Goal: Task Accomplishment & Management: Use online tool/utility

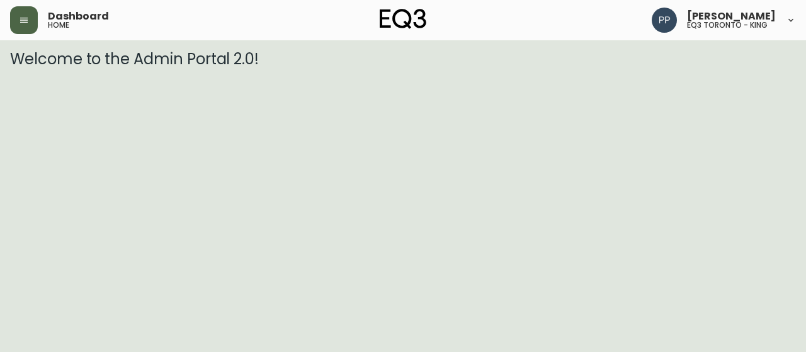
click at [26, 22] on icon "button" at bounding box center [24, 20] width 8 height 5
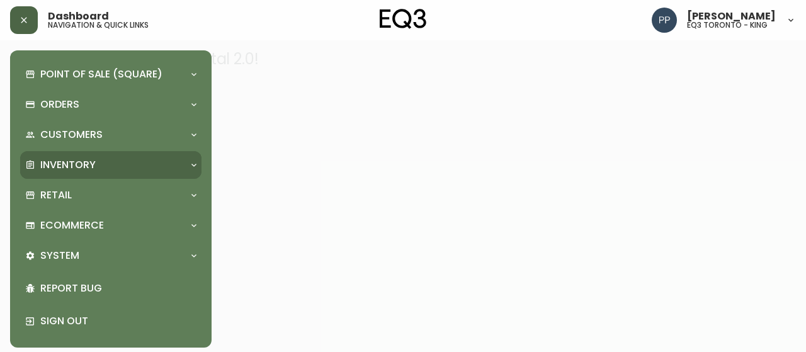
click at [91, 168] on p "Inventory" at bounding box center [67, 165] width 55 height 14
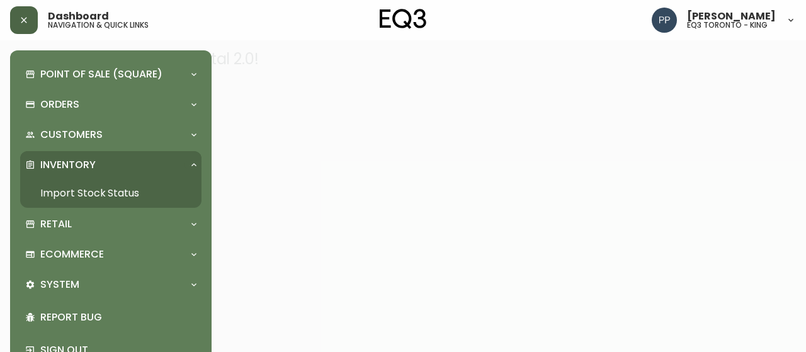
click at [115, 192] on link "Import Stock Status" at bounding box center [110, 193] width 181 height 29
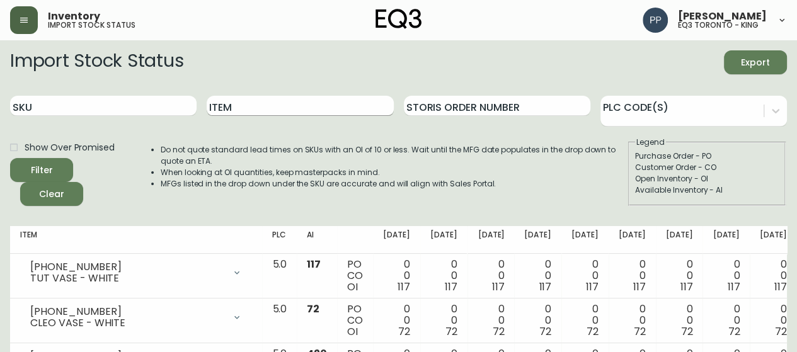
click at [277, 101] on input "Item" at bounding box center [300, 106] width 186 height 20
type input "[PERSON_NAME]"
click at [10, 158] on button "Filter" at bounding box center [41, 170] width 63 height 24
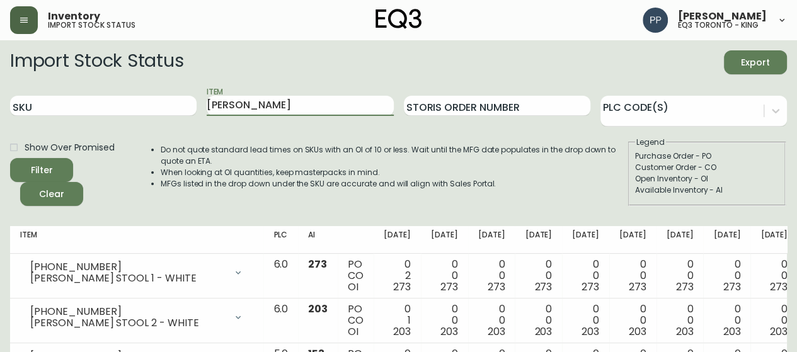
drag, startPoint x: 179, startPoint y: 103, endPoint x: 134, endPoint y: 90, distance: 47.1
click at [138, 108] on div "SKU Item [PERSON_NAME] Storis Order Number PLC Code(s)" at bounding box center [398, 106] width 777 height 41
click at [121, 107] on input "SKU" at bounding box center [103, 106] width 186 height 20
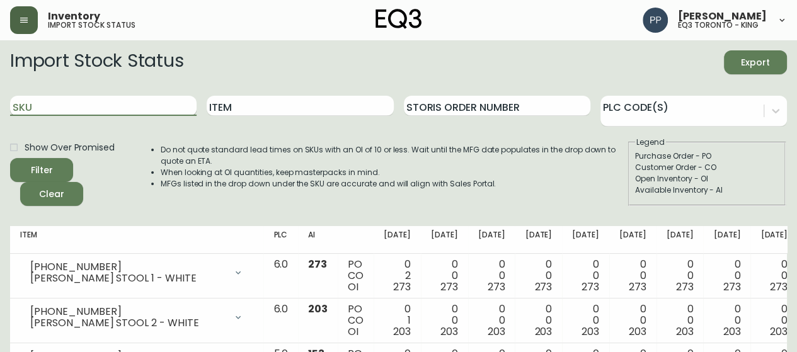
paste input "[PHONE_NUMBER]"
click at [121, 107] on input "[PHONE_NUMBER]" at bounding box center [103, 106] width 186 height 20
type input "[PHONE_NUMBER]"
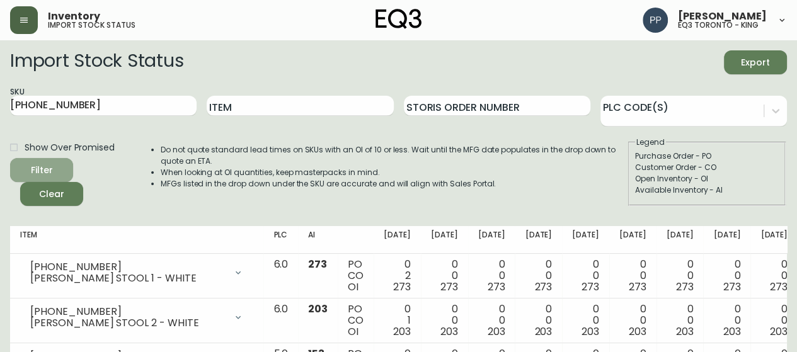
click at [55, 166] on span "Filter" at bounding box center [41, 171] width 43 height 16
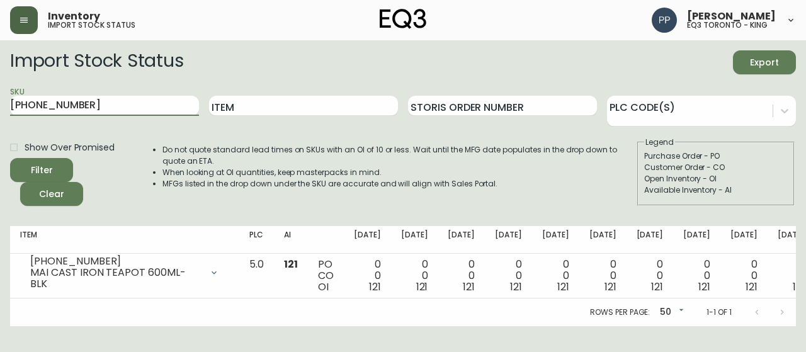
drag, startPoint x: 104, startPoint y: 109, endPoint x: 1, endPoint y: 109, distance: 102.7
click at [1, 109] on main "Import Stock Status Export SKU [PHONE_NUMBER] Item Storis Order Number PLC Code…" at bounding box center [403, 183] width 806 height 286
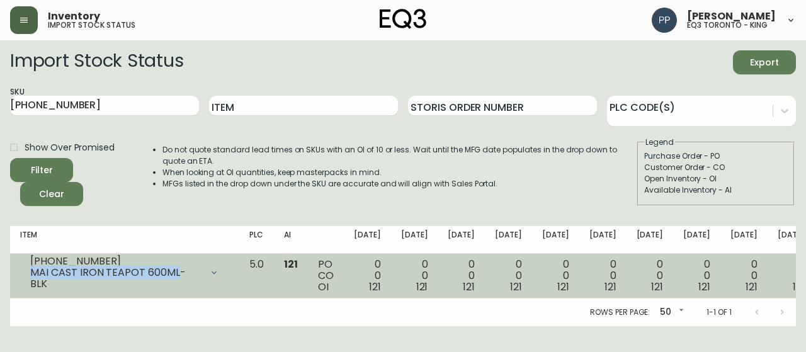
drag, startPoint x: 176, startPoint y: 273, endPoint x: 26, endPoint y: 273, distance: 150.0
click at [25, 274] on div "[PHONE_NUMBER] MAI CAST IRON TEAPOT 600ML-BLK" at bounding box center [124, 273] width 209 height 28
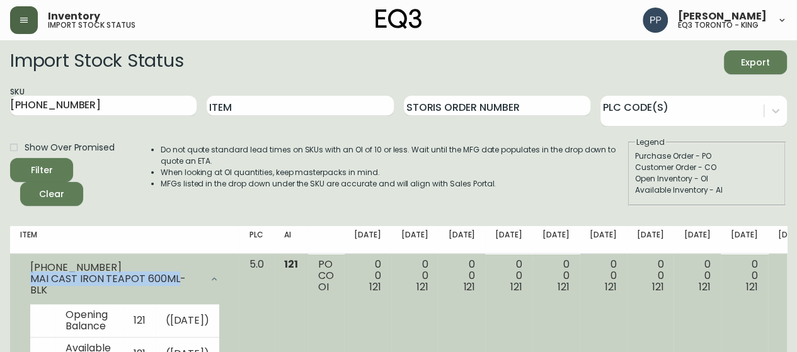
copy div "MAI CAST IRON TEAPOT 600ML"
drag, startPoint x: 35, startPoint y: 272, endPoint x: 60, endPoint y: 273, distance: 24.6
click at [43, 274] on div "[PHONE_NUMBER] MAI CAST IRON TEAPOT 600ML-BLK" at bounding box center [115, 279] width 171 height 34
click at [127, 284] on div "MAI CAST IRON TEAPOT 600ML-BLK" at bounding box center [115, 284] width 171 height 23
drag, startPoint x: 32, startPoint y: 279, endPoint x: 179, endPoint y: 280, distance: 147.4
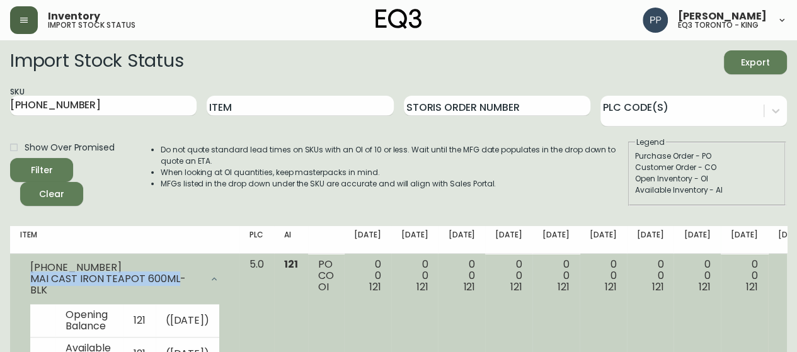
click at [179, 280] on div "MAI CAST IRON TEAPOT 600ML-BLK" at bounding box center [115, 284] width 171 height 23
copy div "MAI CAST IRON TEAPOT 600ML"
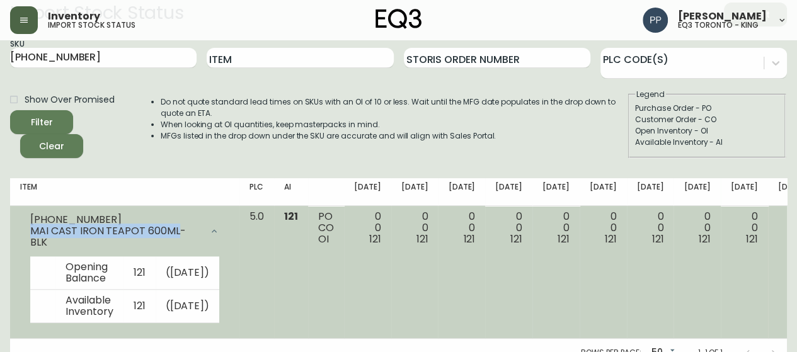
scroll to position [94, 0]
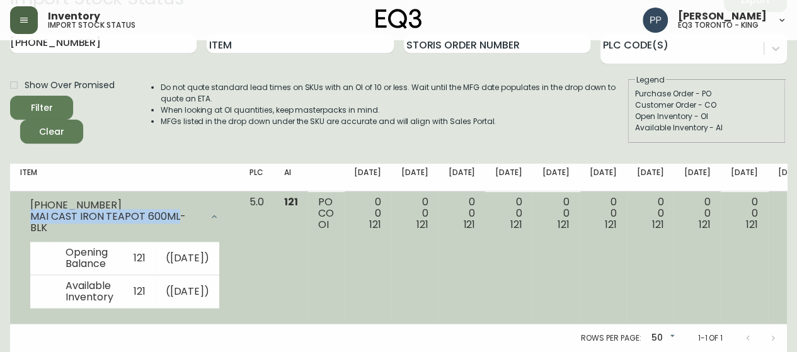
click at [209, 212] on icon at bounding box center [214, 217] width 10 height 10
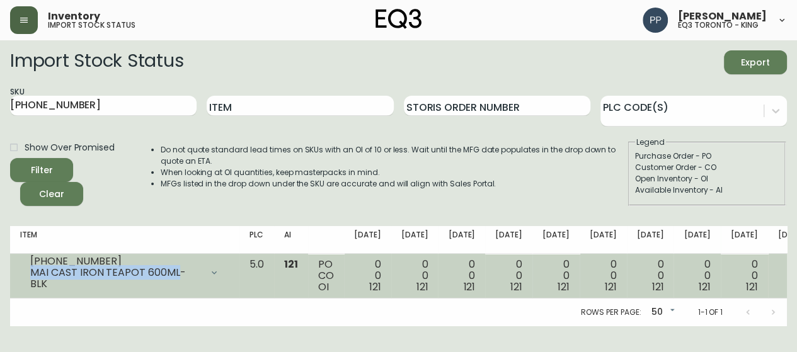
scroll to position [0, 0]
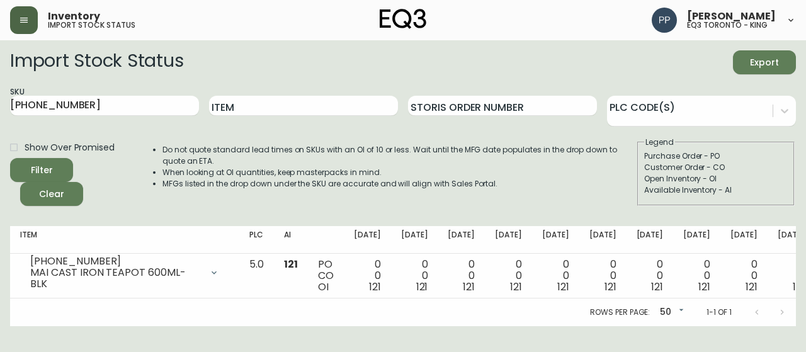
drag, startPoint x: 0, startPoint y: 112, endPoint x: 0, endPoint y: 96, distance: 15.1
click at [0, 103] on main "Import Stock Status Export SKU [PHONE_NUMBER] Item Storis Order Number PLC Code…" at bounding box center [403, 183] width 806 height 286
drag, startPoint x: 261, startPoint y: 105, endPoint x: 282, endPoint y: 119, distance: 25.9
click at [264, 109] on input "Item" at bounding box center [303, 106] width 189 height 20
type input "MAI"
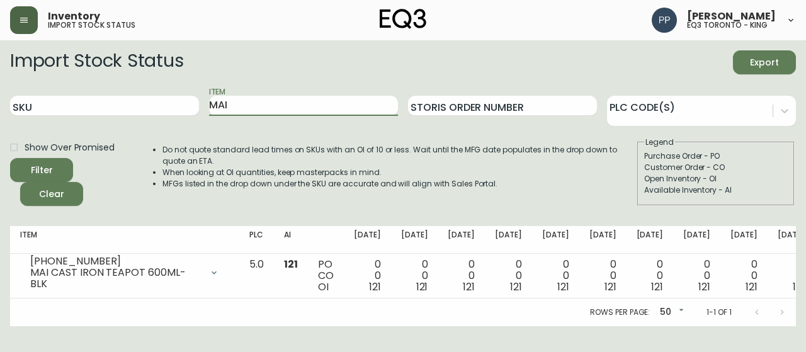
click at [10, 158] on button "Filter" at bounding box center [41, 170] width 63 height 24
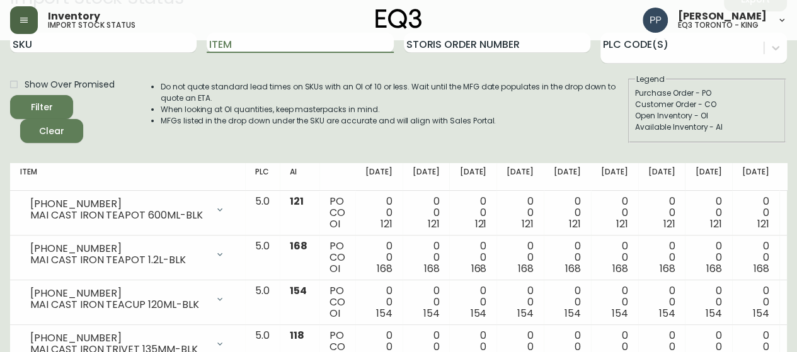
scroll to position [126, 0]
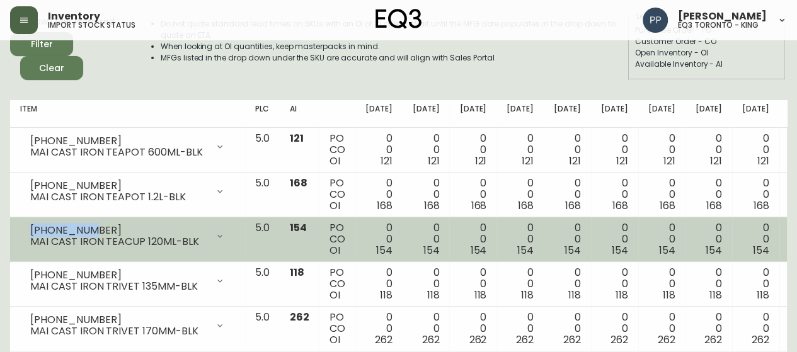
drag, startPoint x: 94, startPoint y: 224, endPoint x: 30, endPoint y: 224, distance: 63.6
click at [30, 225] on div "[PHONE_NUMBER]" at bounding box center [118, 230] width 177 height 11
copy div "[PHONE_NUMBER]"
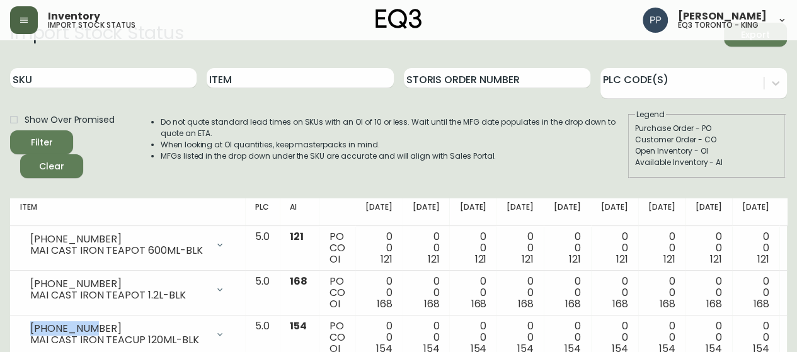
scroll to position [0, 0]
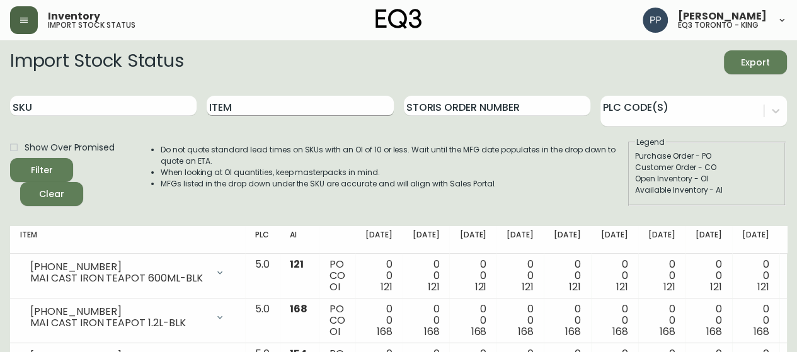
click at [253, 110] on input "Item" at bounding box center [300, 106] width 186 height 20
click at [10, 158] on button "Filter" at bounding box center [41, 170] width 63 height 24
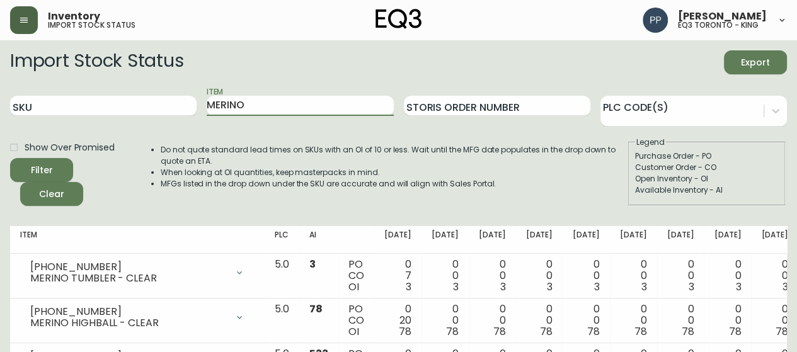
drag, startPoint x: 273, startPoint y: 105, endPoint x: 0, endPoint y: 98, distance: 272.9
click at [0, 104] on main "Import Stock Status Export SKU Item MERINO Storis Order Number PLC Code(s) Show…" at bounding box center [398, 228] width 797 height 376
type input "[US_STATE]"
click at [10, 158] on button "Filter" at bounding box center [41, 170] width 63 height 24
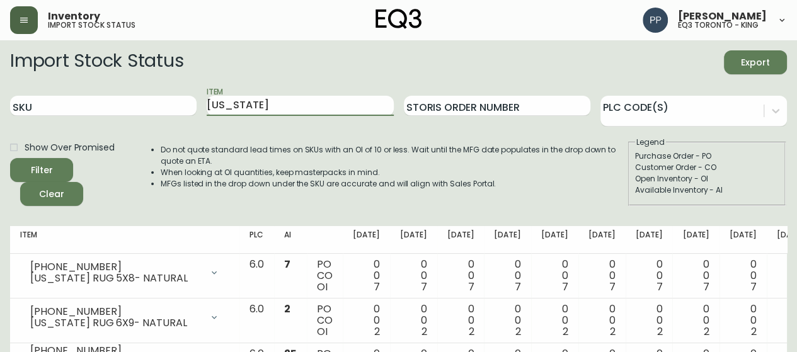
drag, startPoint x: 248, startPoint y: 101, endPoint x: 124, endPoint y: 86, distance: 125.1
click at [127, 108] on div "SKU Item [US_STATE] Storis Order Number PLC Code(s)" at bounding box center [398, 106] width 777 height 41
